Goal: Information Seeking & Learning: Find specific fact

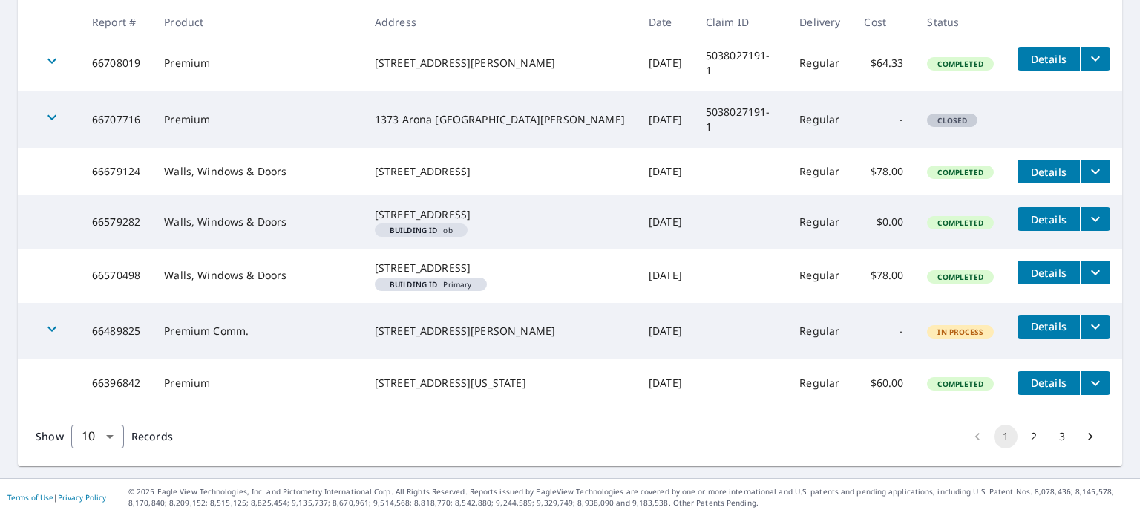
scroll to position [498, 0]
click at [95, 444] on body "JB JB Dashboard Order History Order JB Dashboard / Order History Order History …" at bounding box center [570, 258] width 1140 height 516
click at [102, 479] on li "100" at bounding box center [96, 484] width 53 height 27
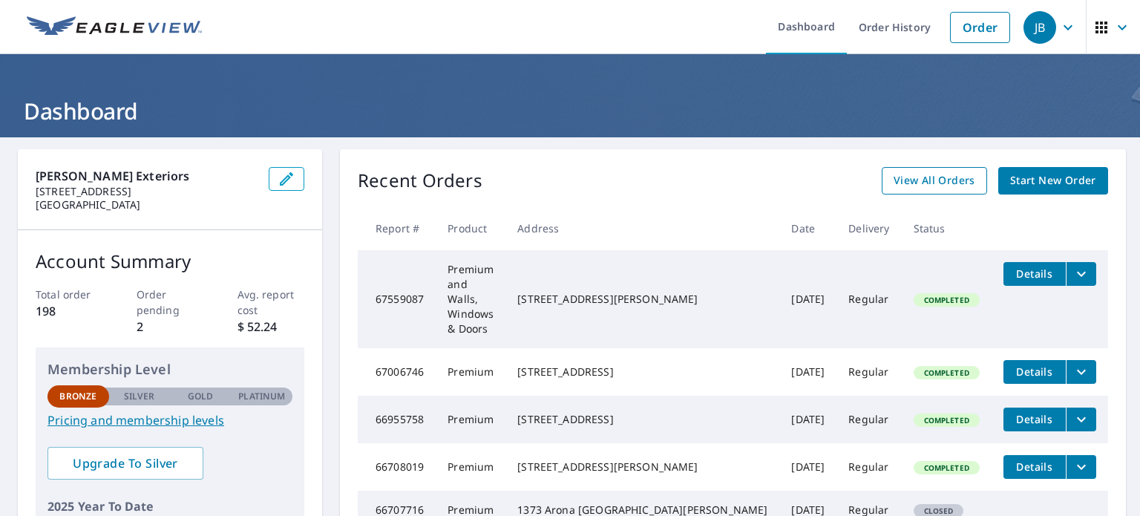
click at [907, 184] on span "View All Orders" at bounding box center [934, 180] width 82 height 19
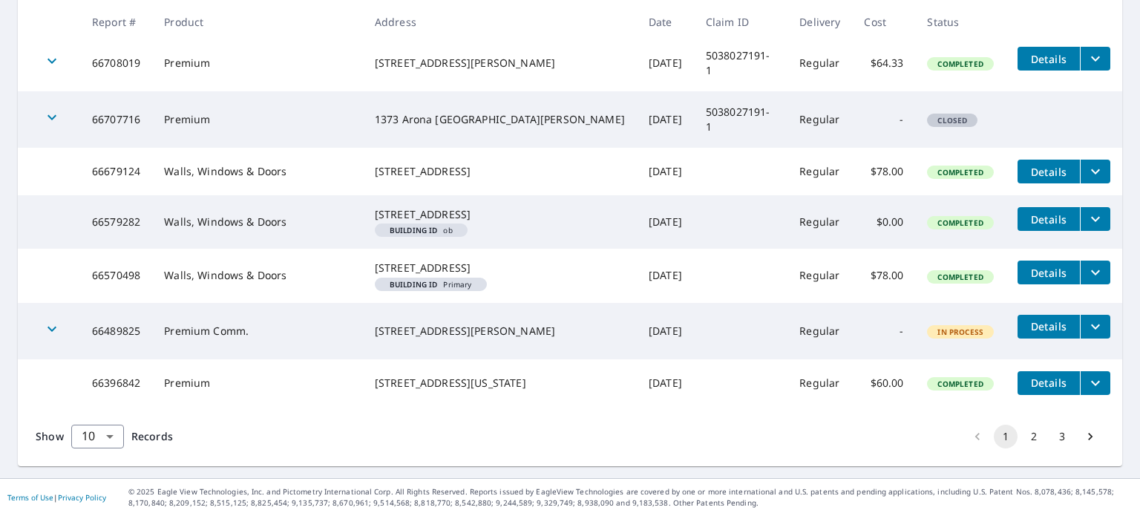
scroll to position [498, 0]
click at [106, 436] on body "JB JB Dashboard Order History Order JB Dashboard / Order History Order History …" at bounding box center [570, 258] width 1140 height 516
click at [94, 487] on li "100" at bounding box center [96, 484] width 53 height 27
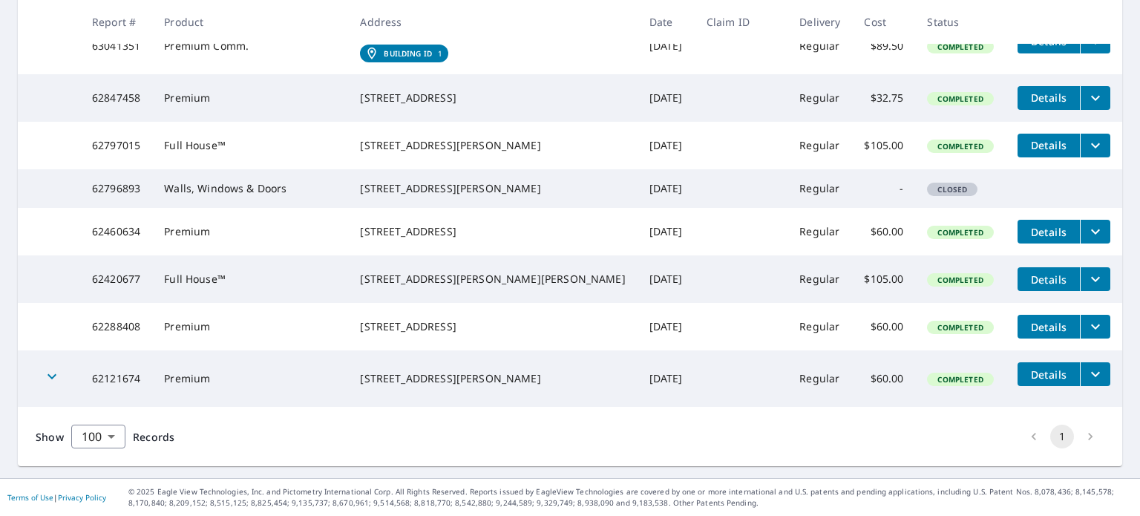
scroll to position [1128, 0]
click at [414, 319] on div "3359 Ridgestone Way Woodbury, MN 55129" at bounding box center [492, 326] width 265 height 15
copy div "3359 Ridgestone Way"
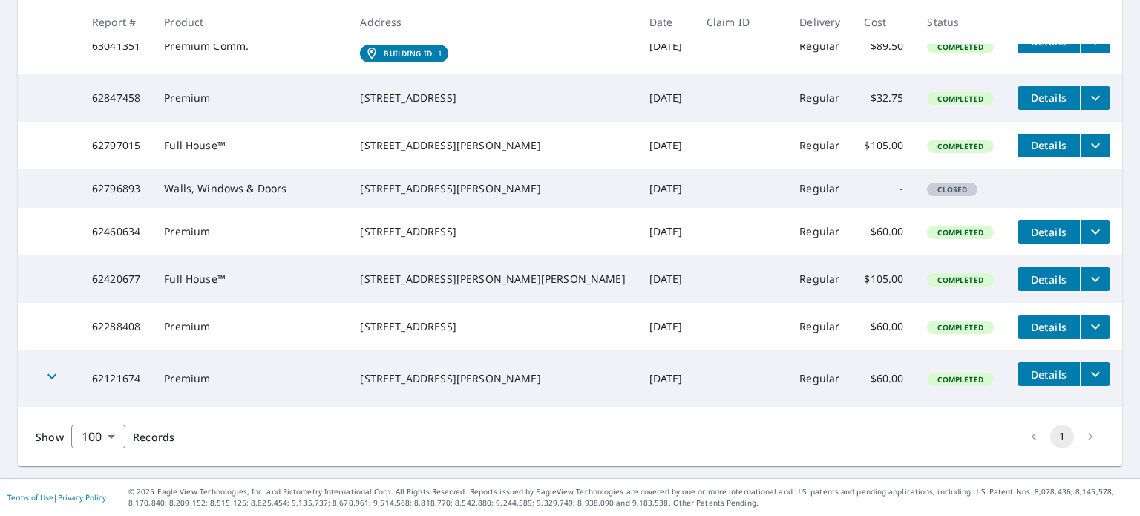
click at [445, 272] on div "8385 Russel Ave Saint Paul, MN 55125" at bounding box center [492, 279] width 265 height 15
copy div "8385 Russel Ave"
click at [455, 224] on div "515 North 2nd Street Le Sueur, MN 56058" at bounding box center [492, 231] width 265 height 15
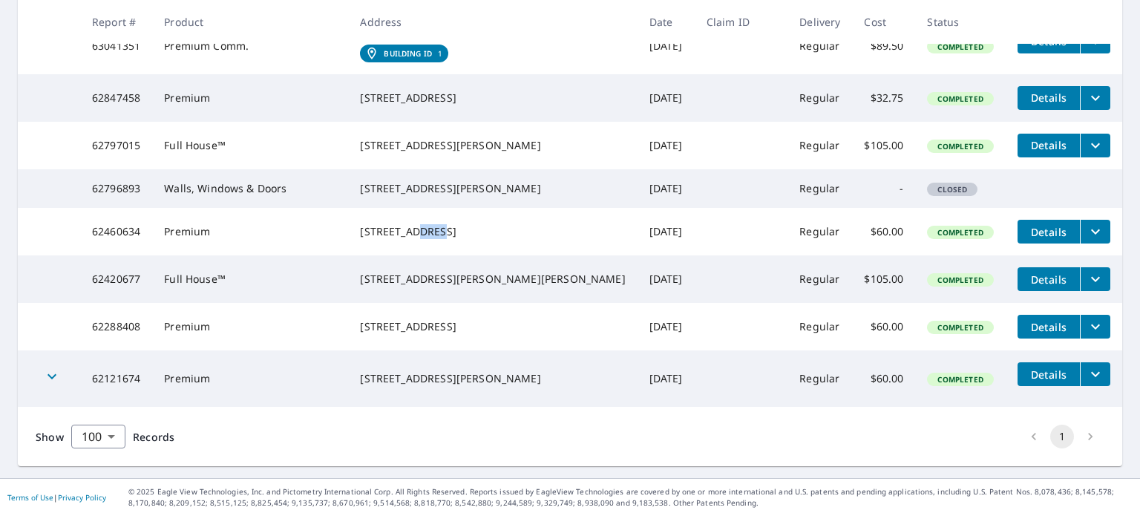
click at [455, 224] on div "515 North 2nd Street Le Sueur, MN 56058" at bounding box center [492, 231] width 265 height 15
copy div "515 North 2nd Street"
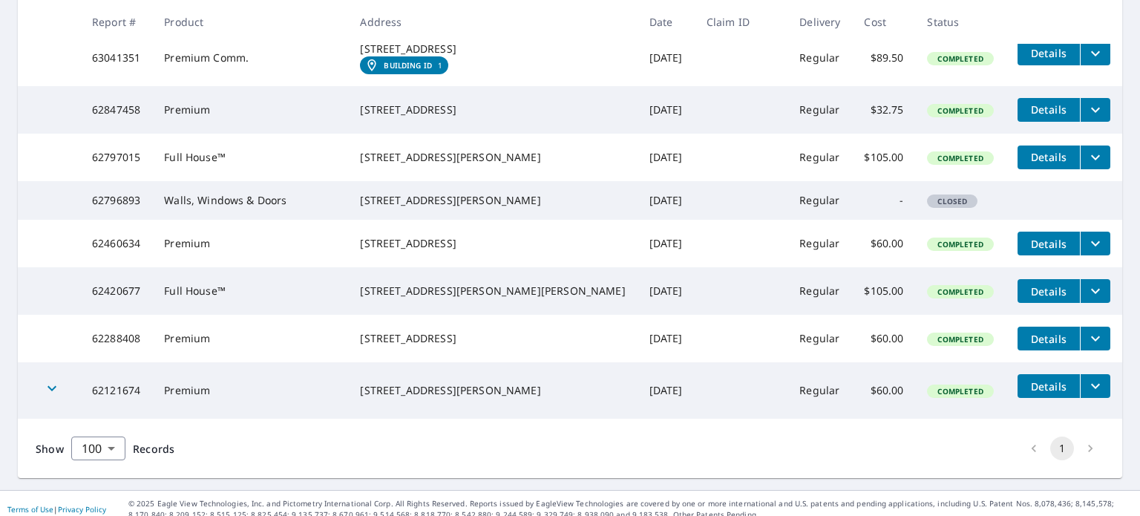
click at [281, 30] on td "Premium Comm." at bounding box center [250, 1] width 196 height 56
